Goal: Task Accomplishment & Management: Complete application form

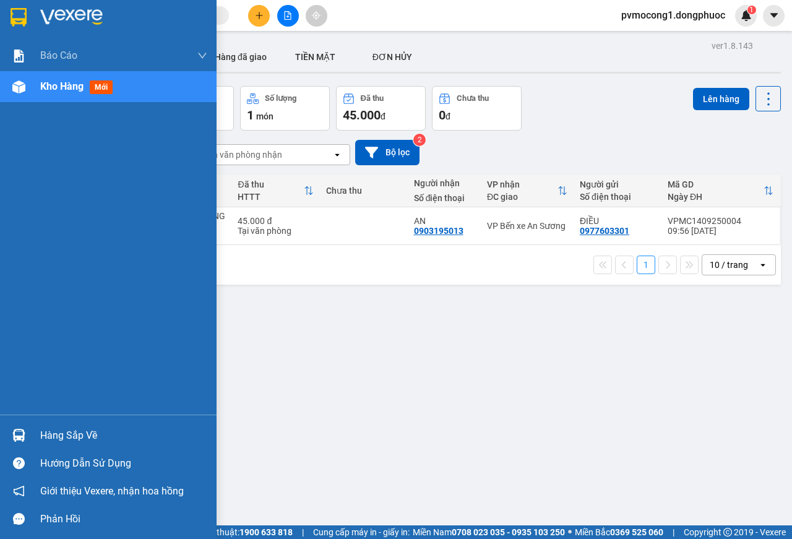
click at [7, 12] on div at bounding box center [108, 20] width 217 height 40
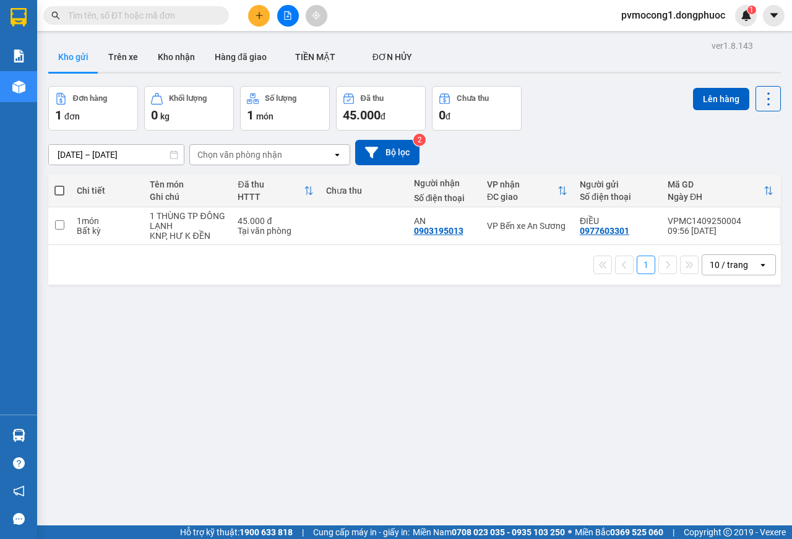
click at [62, 190] on span at bounding box center [59, 191] width 10 height 10
click at [59, 184] on input "checkbox" at bounding box center [59, 184] width 0 height 0
checkbox input "true"
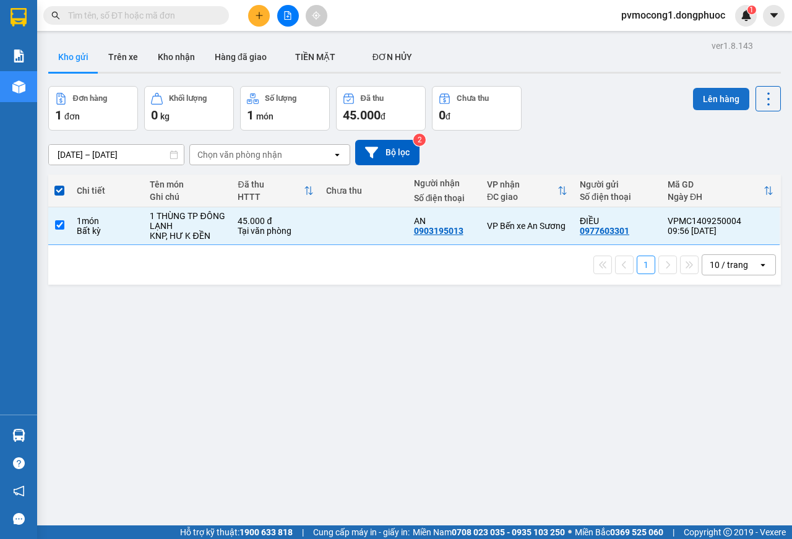
click at [701, 98] on button "Lên hàng" at bounding box center [721, 99] width 56 height 22
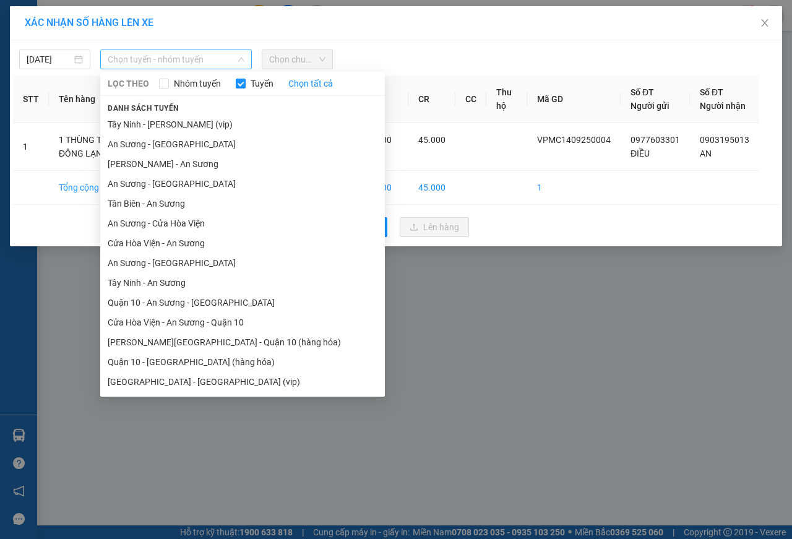
click at [126, 55] on span "Chọn tuyến - nhóm tuyến" at bounding box center [176, 59] width 137 height 19
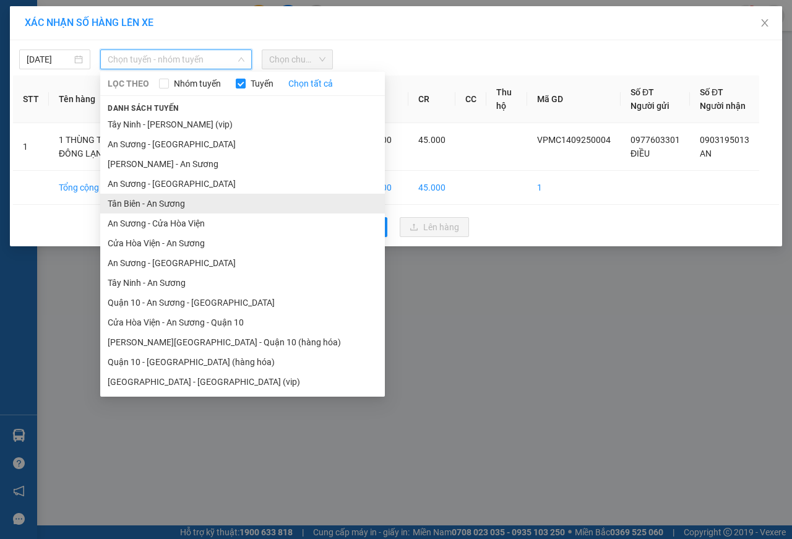
click at [125, 204] on li "Tân Biên - An Sương" at bounding box center [242, 204] width 285 height 20
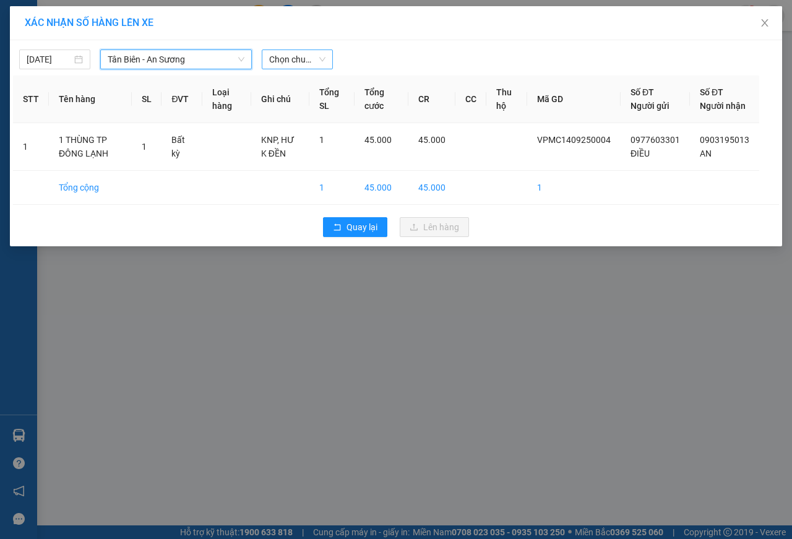
click at [284, 63] on span "Chọn chuyến" at bounding box center [297, 59] width 56 height 19
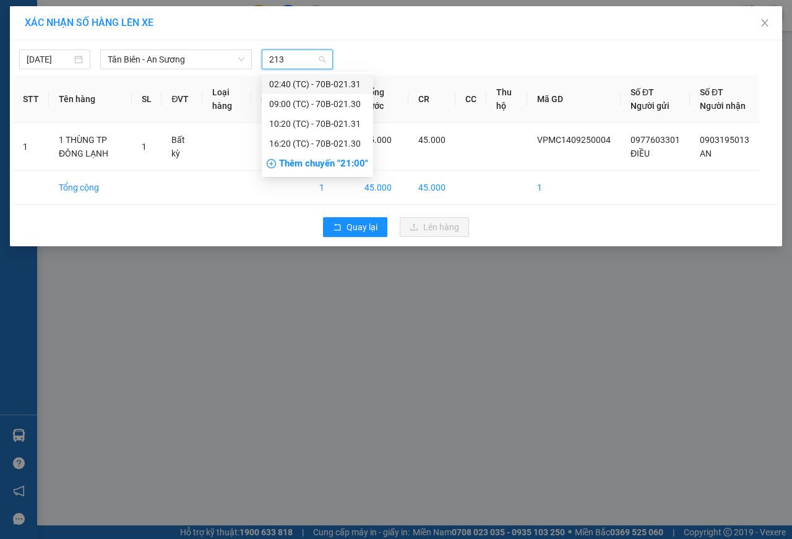
type input "2131"
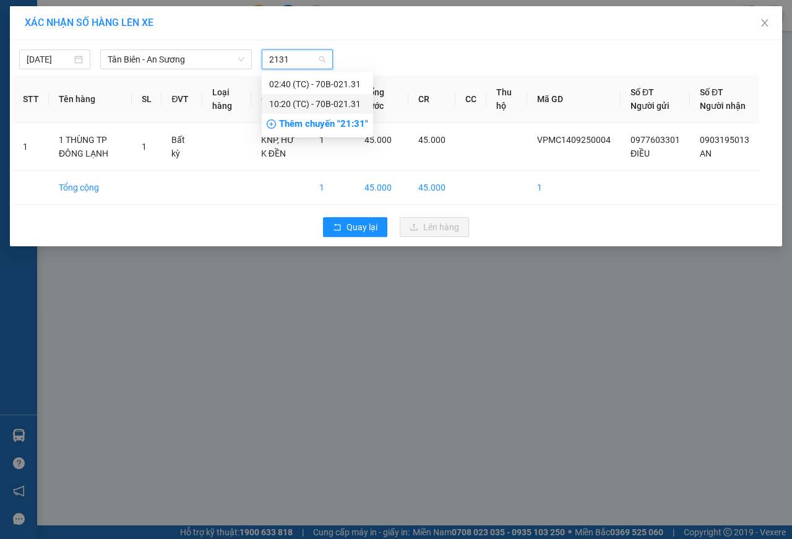
click at [345, 106] on div "10:20 (TC) - 70B-021.31" at bounding box center [317, 104] width 97 height 14
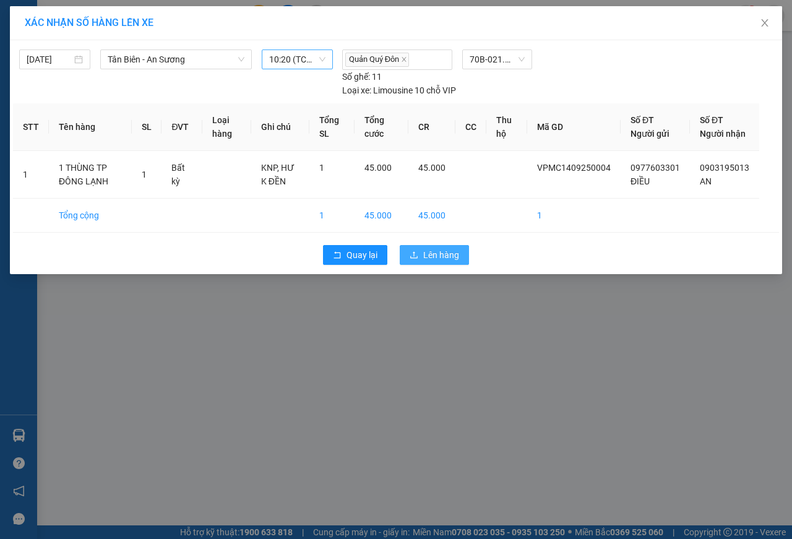
click at [452, 262] on span "Lên hàng" at bounding box center [441, 255] width 36 height 14
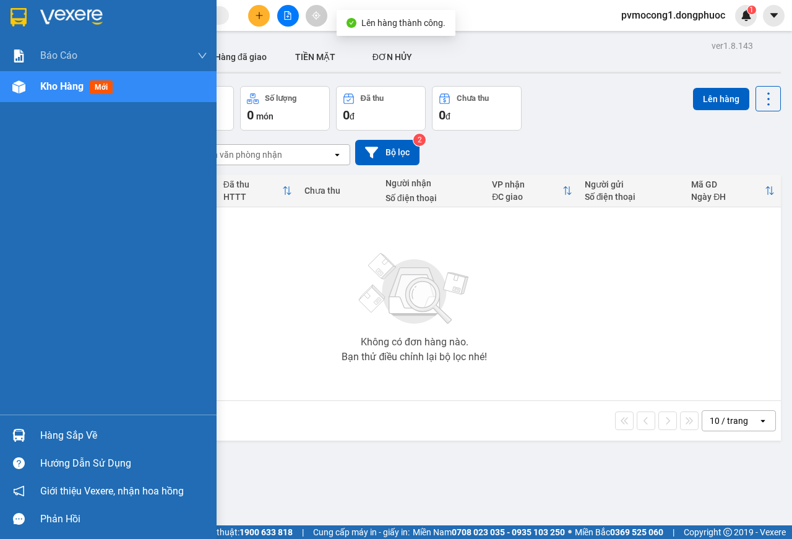
click at [67, 431] on div "Hàng sắp về" at bounding box center [123, 435] width 167 height 19
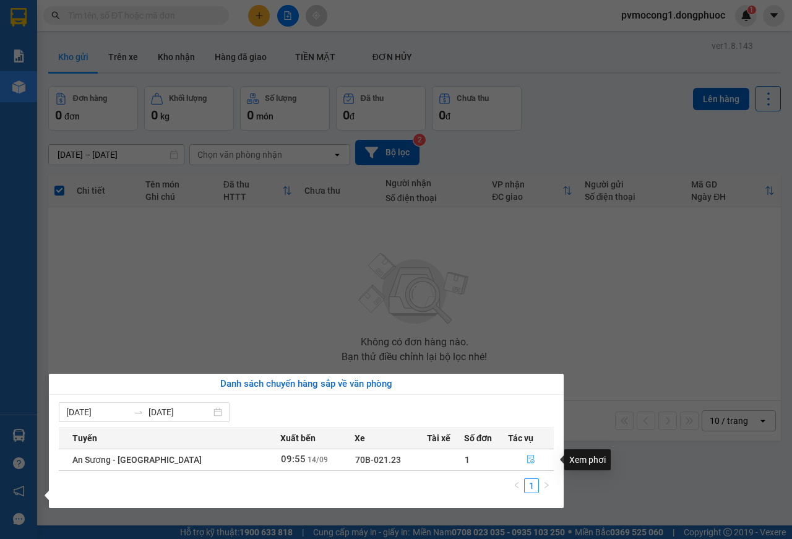
click at [527, 457] on icon "file-done" at bounding box center [530, 459] width 7 height 9
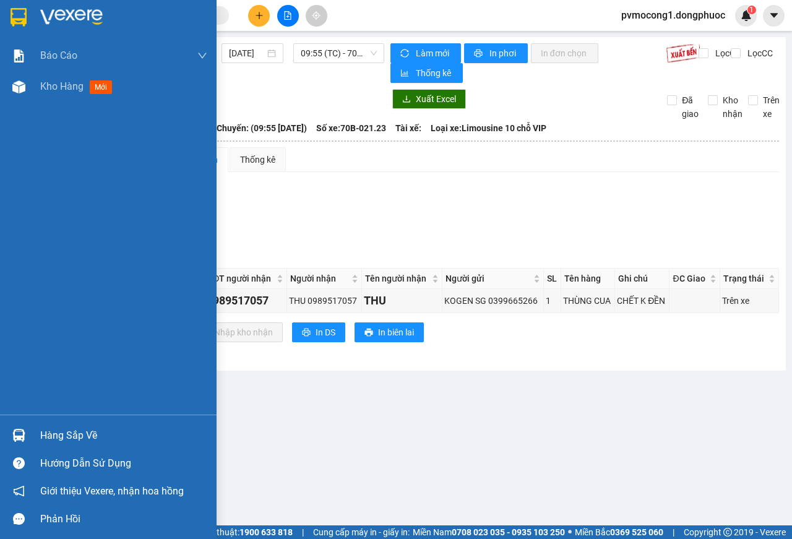
click at [18, 17] on img at bounding box center [19, 17] width 16 height 19
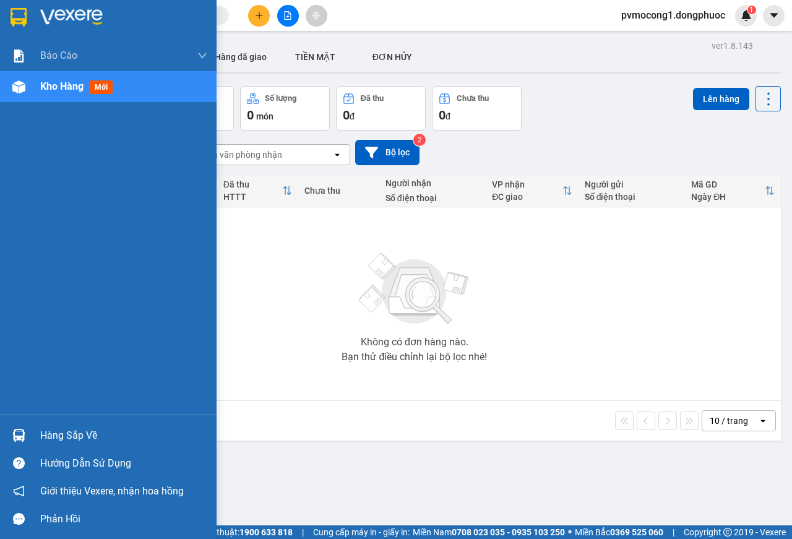
click at [12, 12] on img at bounding box center [19, 17] width 16 height 19
click at [61, 431] on div "Hàng sắp về" at bounding box center [123, 435] width 167 height 19
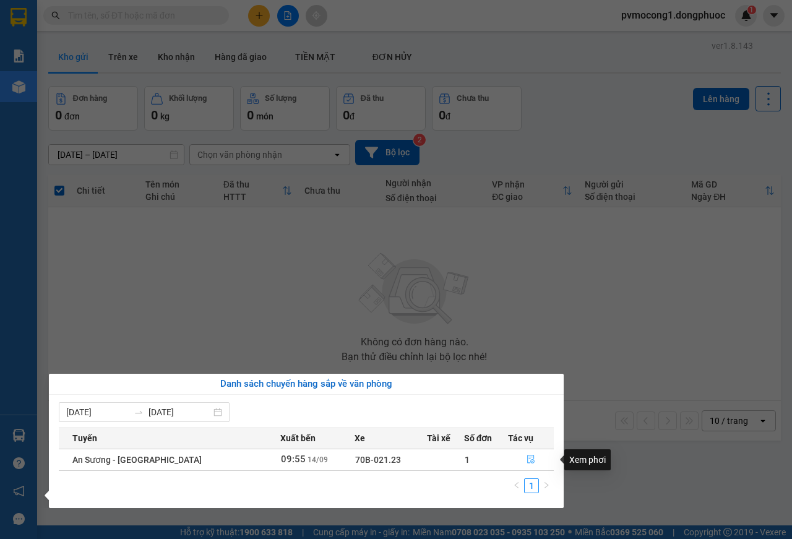
click at [527, 459] on icon "file-done" at bounding box center [531, 459] width 9 height 9
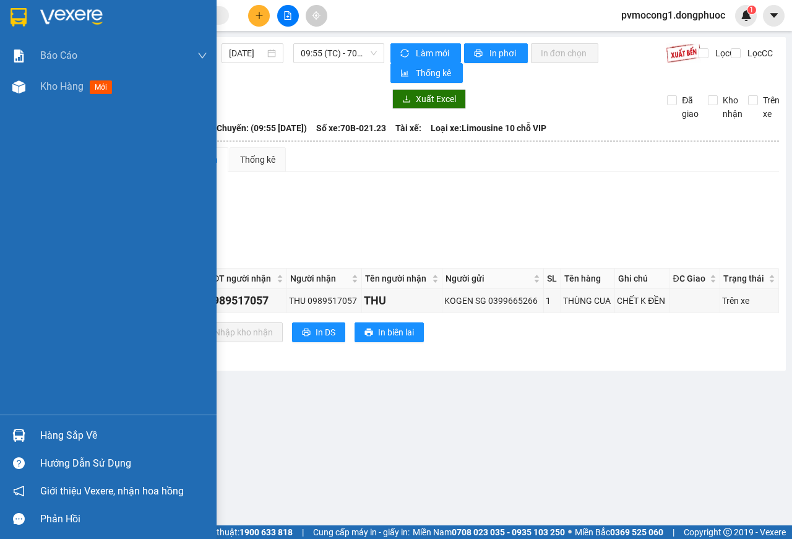
click at [72, 434] on div "Hàng sắp về" at bounding box center [123, 435] width 167 height 19
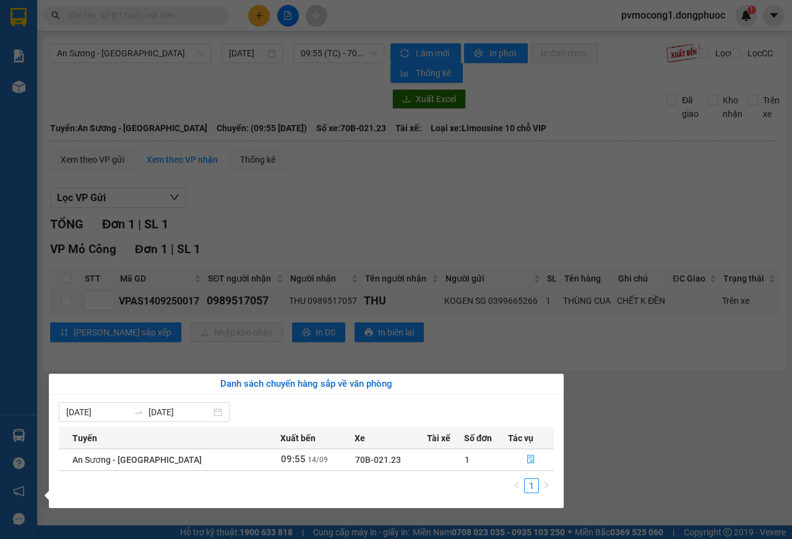
click at [621, 428] on section "Kết quả tìm kiếm ( 20 ) Bộ lọc Mã ĐH Trạng thái Món hàng Tổng cước Chưa cước Nh…" at bounding box center [396, 269] width 792 height 539
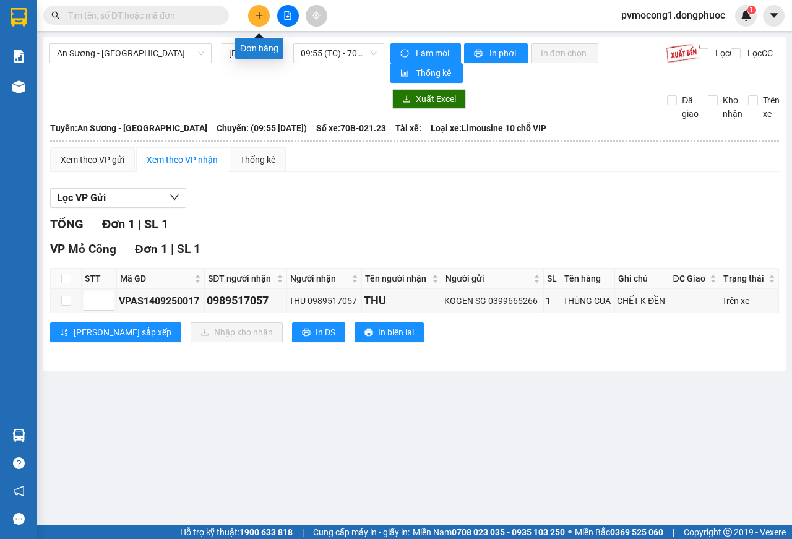
click at [259, 17] on icon "plus" at bounding box center [259, 15] width 9 height 9
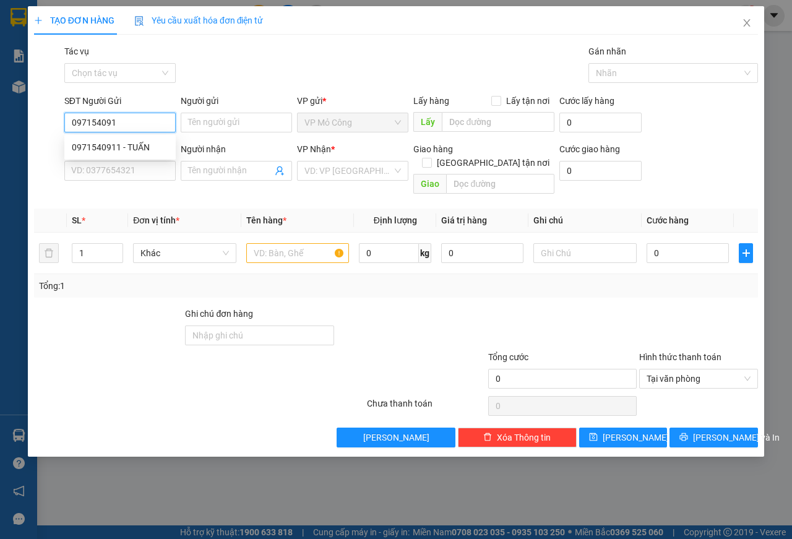
type input "0971540911"
click at [92, 145] on div "0971540911 - TUẤN" at bounding box center [120, 147] width 97 height 14
type input "TUẤN"
type input "0383703055"
type input "CHỊ [PERSON_NAME]"
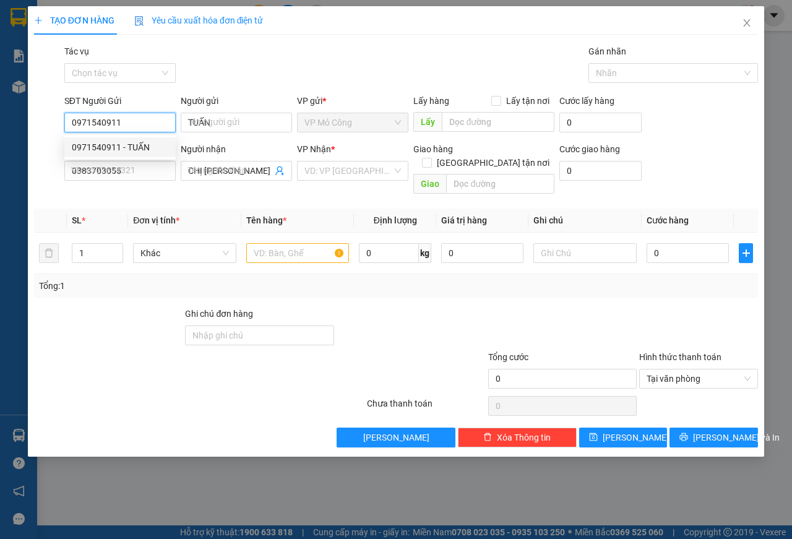
type input "20.000"
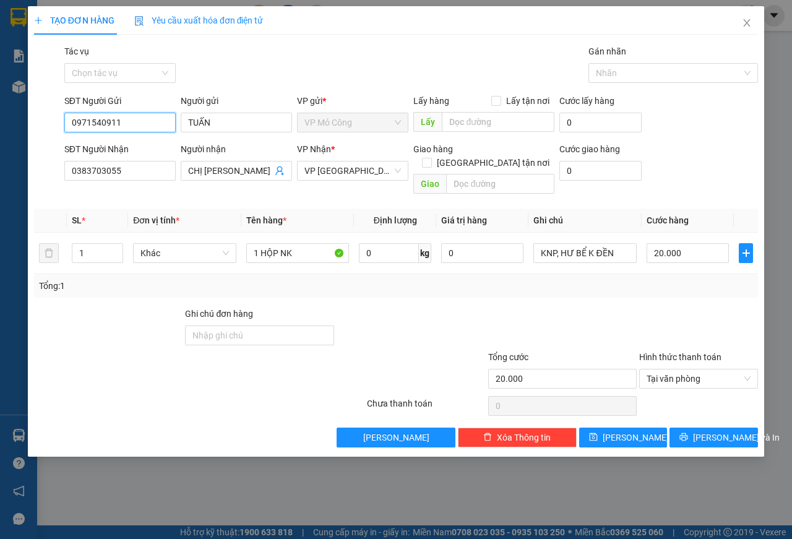
click at [125, 122] on input "0971540911" at bounding box center [119, 123] width 111 height 20
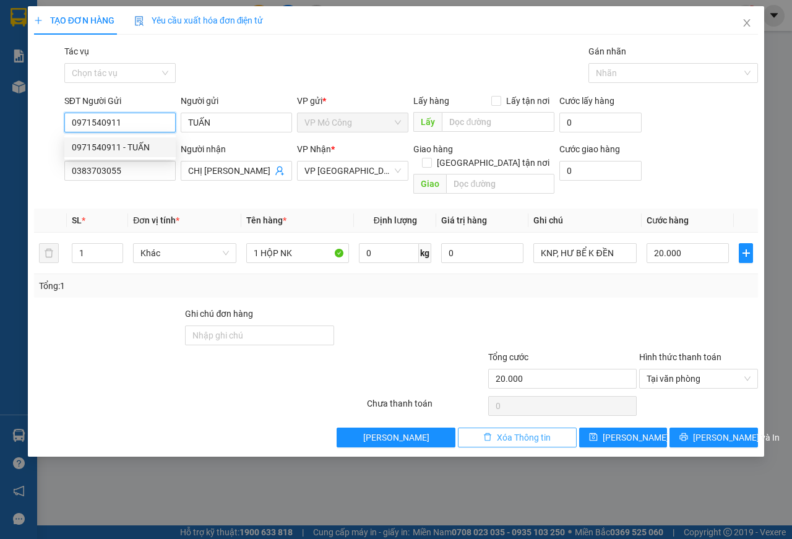
type input "0971540911"
click at [519, 431] on span "Xóa Thông tin" at bounding box center [524, 438] width 54 height 14
type input "0"
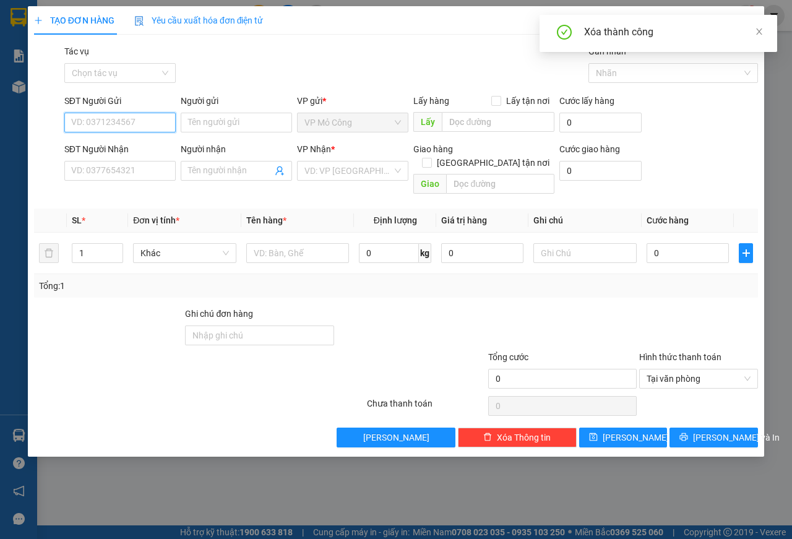
click at [116, 121] on input "SĐT Người Gửi" at bounding box center [119, 123] width 111 height 20
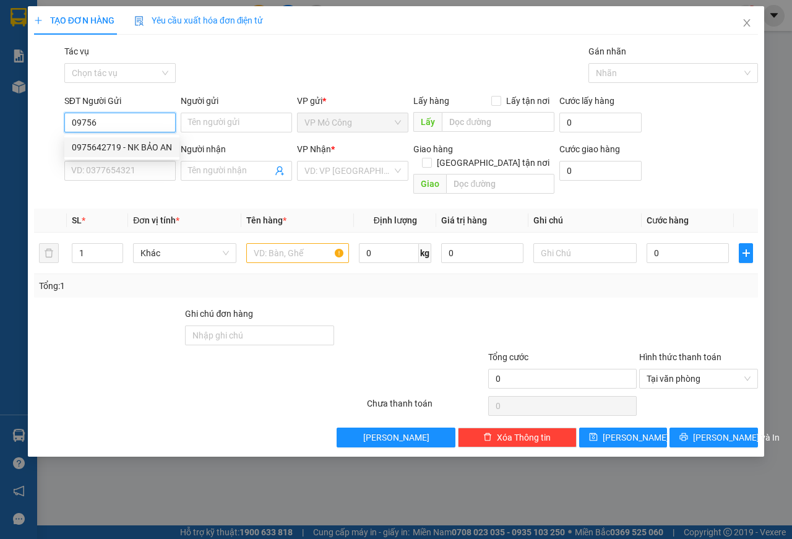
click at [105, 143] on div "0975642719 - NK BẢO AN" at bounding box center [122, 147] width 100 height 14
type input "0975642719"
type input "NK BẢO AN"
type input "0976290978"
type input "HẠNH LABO"
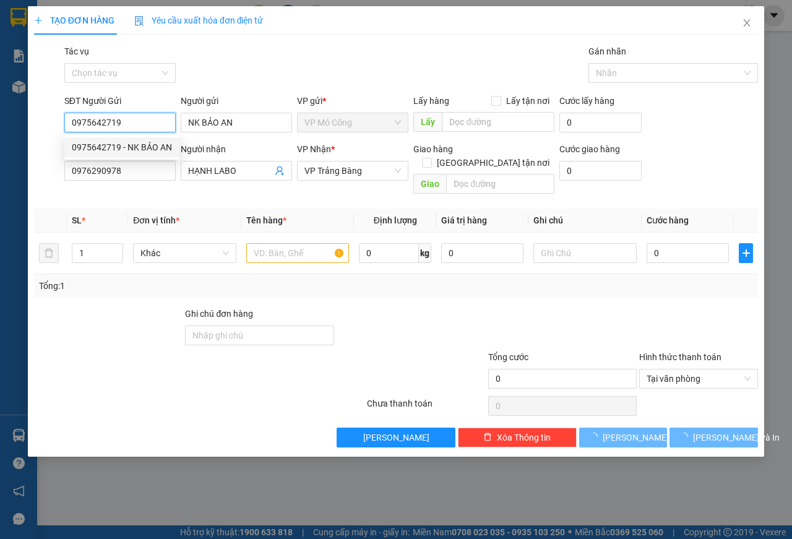
type input "25.000"
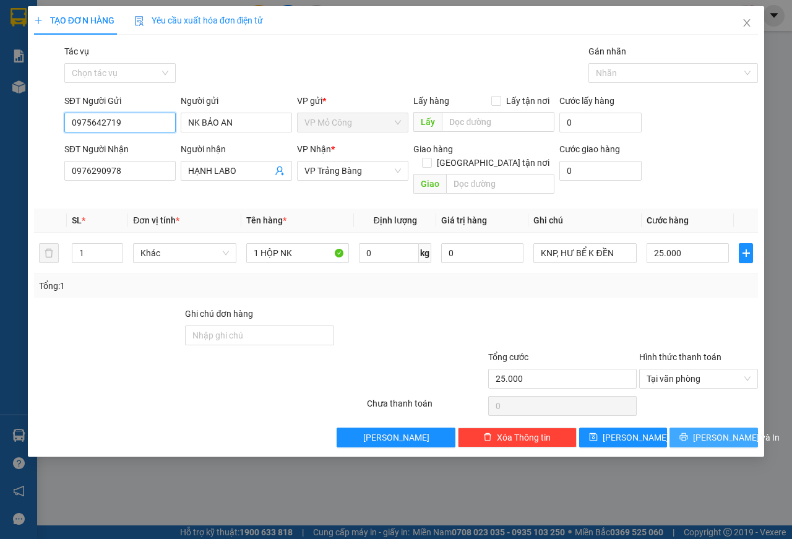
type input "0975642719"
click at [720, 431] on span "[PERSON_NAME] và In" at bounding box center [736, 438] width 87 height 14
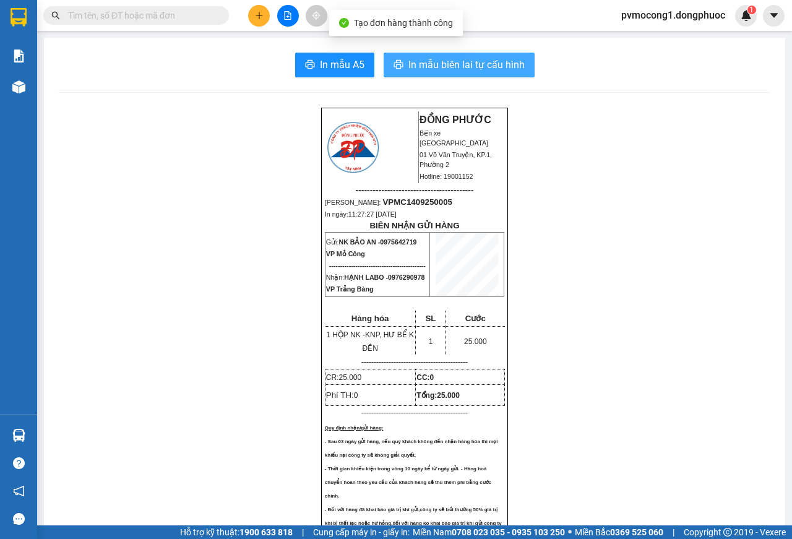
click at [438, 66] on span "In mẫu biên lai tự cấu hình" at bounding box center [466, 64] width 116 height 15
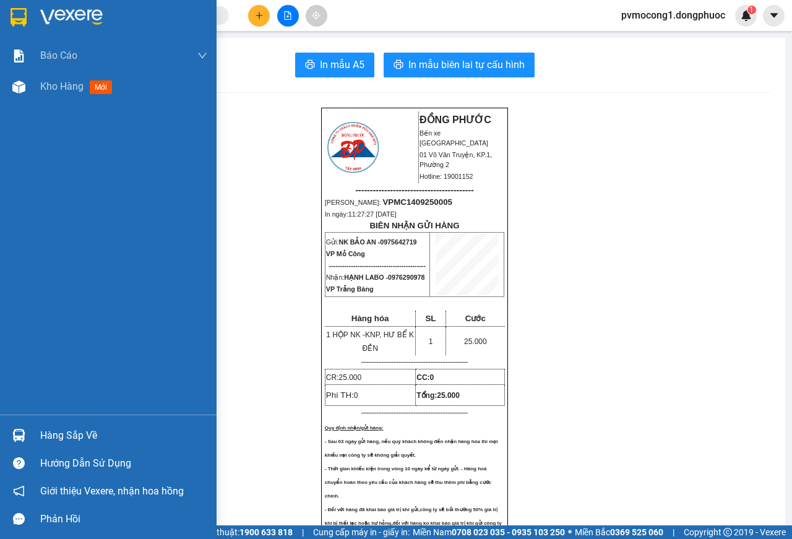
click at [14, 11] on img at bounding box center [19, 17] width 16 height 19
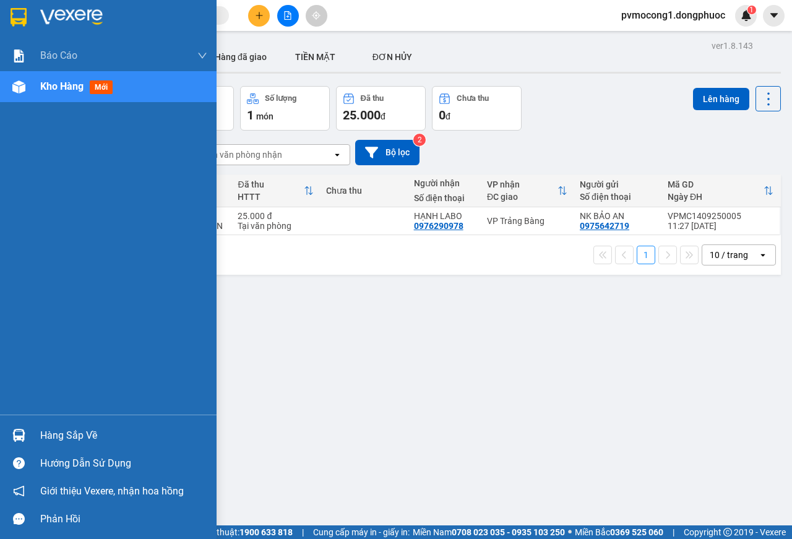
click at [49, 434] on div "Hàng sắp về" at bounding box center [123, 435] width 167 height 19
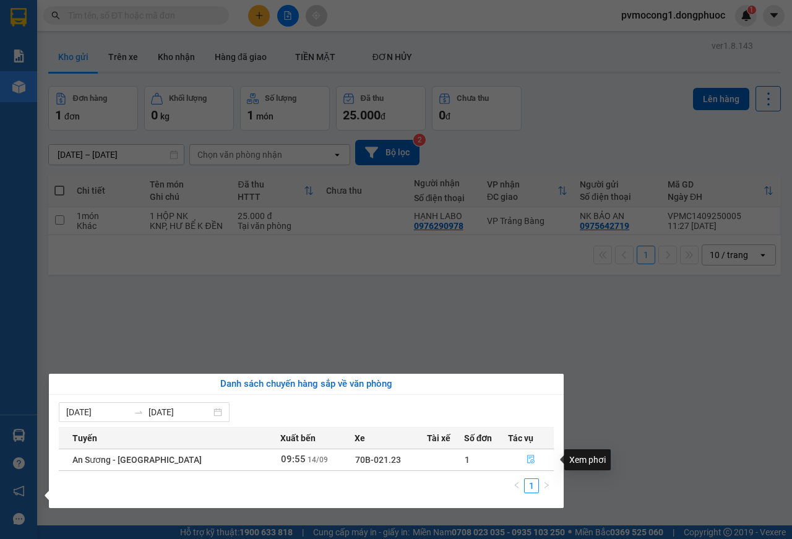
click at [527, 459] on icon "file-done" at bounding box center [531, 459] width 9 height 9
